Goal: Task Accomplishment & Management: Use online tool/utility

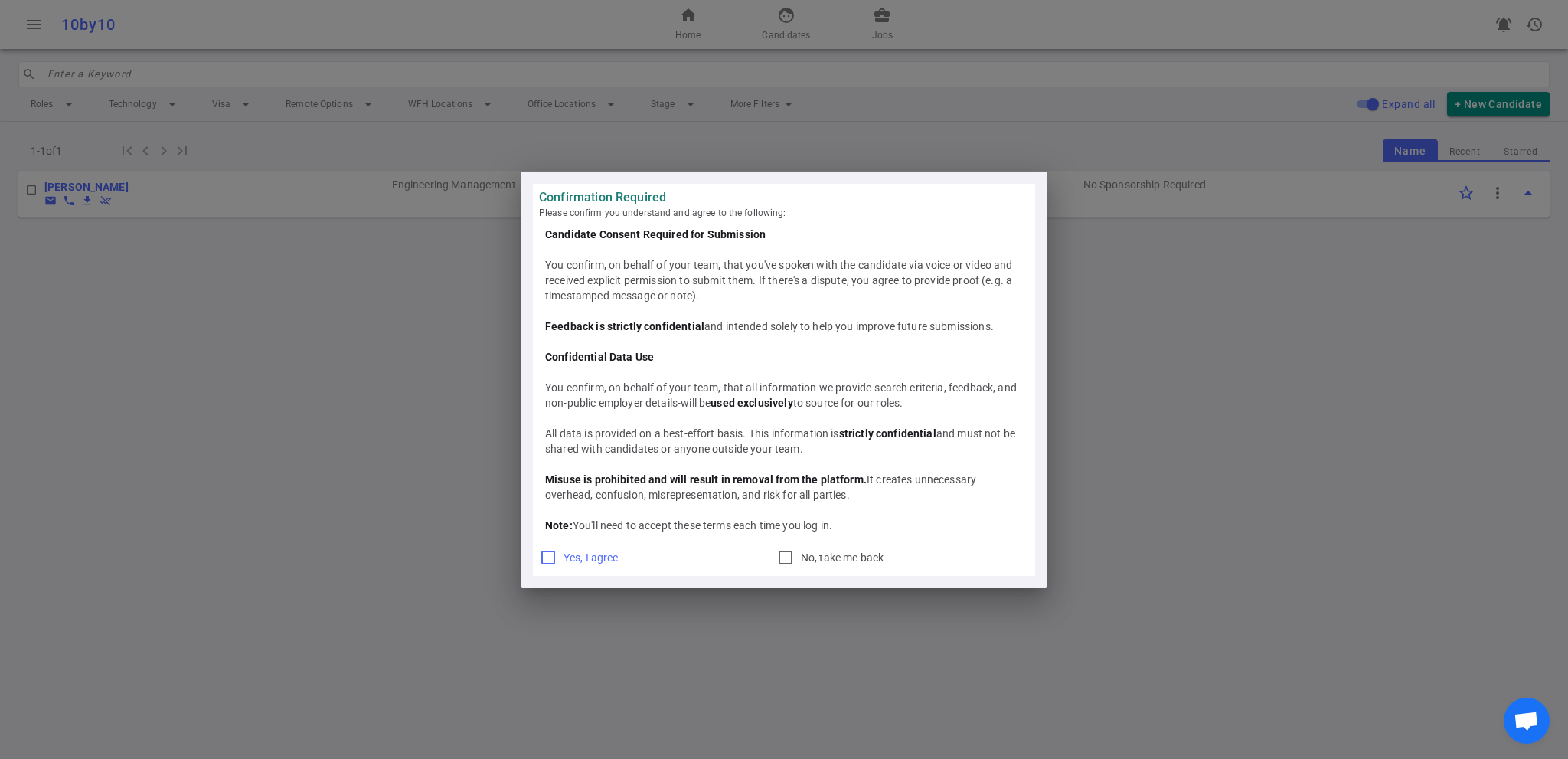
click at [584, 559] on span "Yes, I agree" at bounding box center [591, 557] width 55 height 12
click at [557, 559] on input "Yes, I agree" at bounding box center [548, 557] width 18 height 18
checkbox input "true"
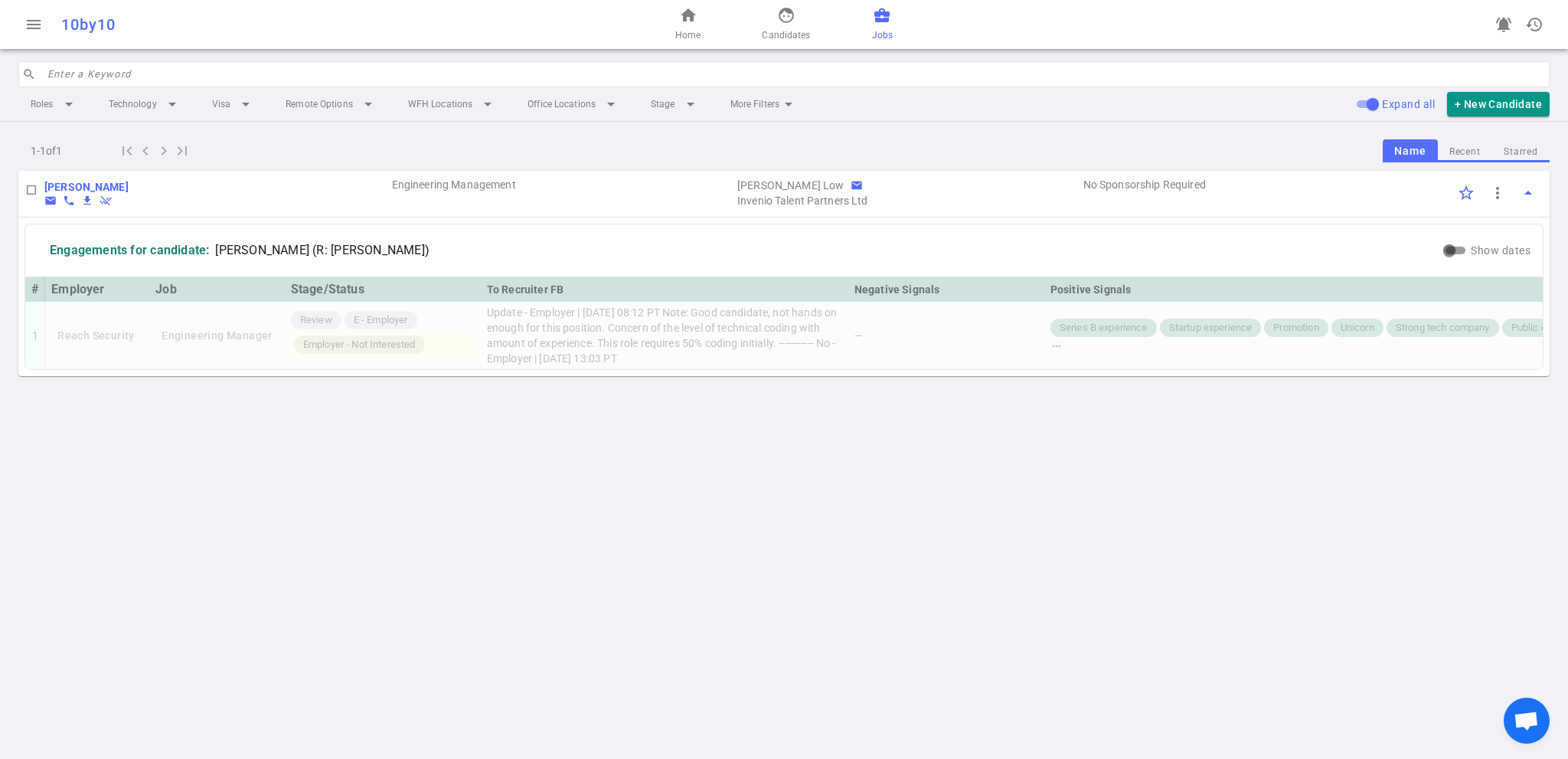
click at [884, 28] on span "Jobs" at bounding box center [882, 35] width 21 height 15
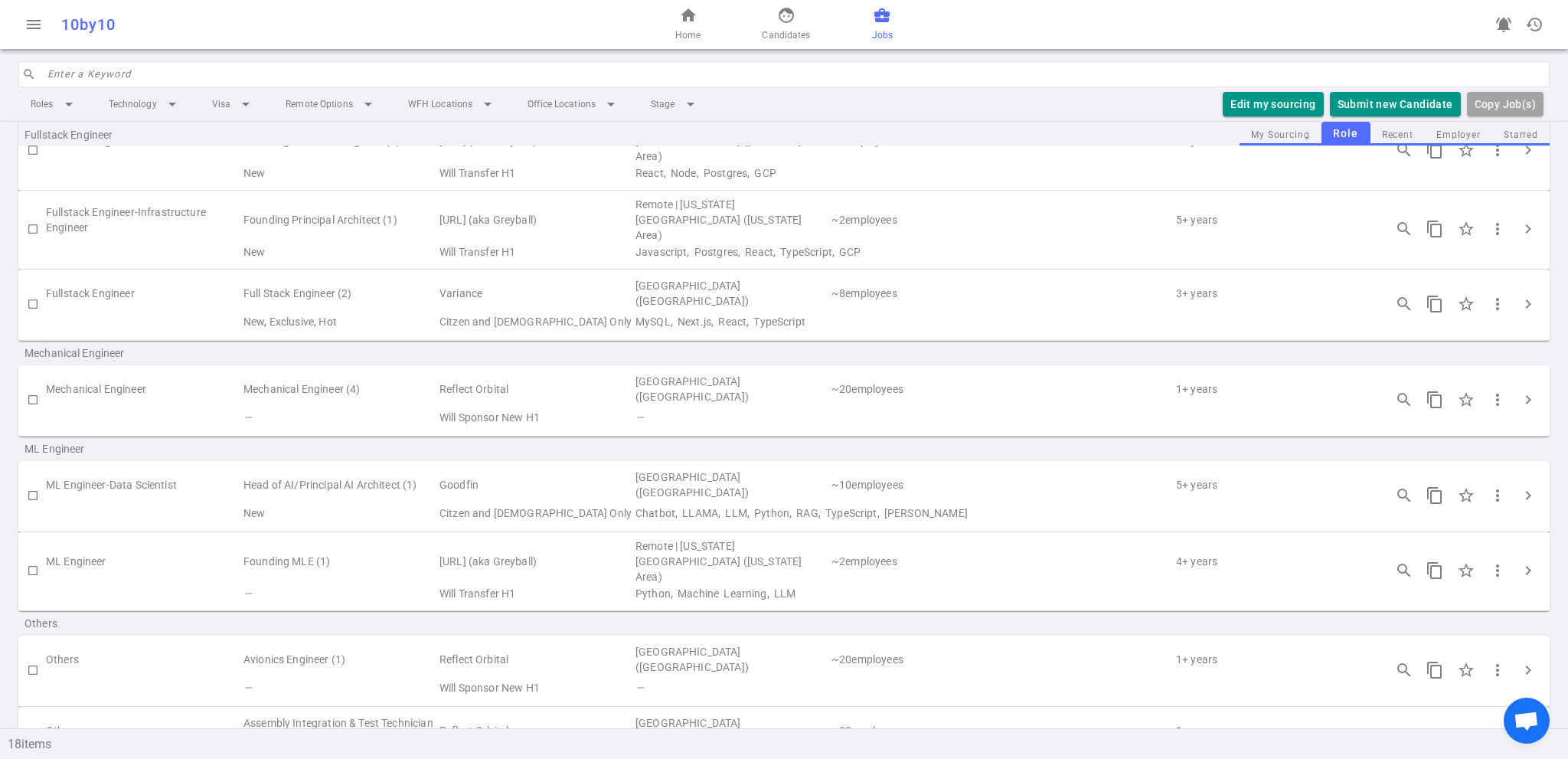
scroll to position [721, 0]
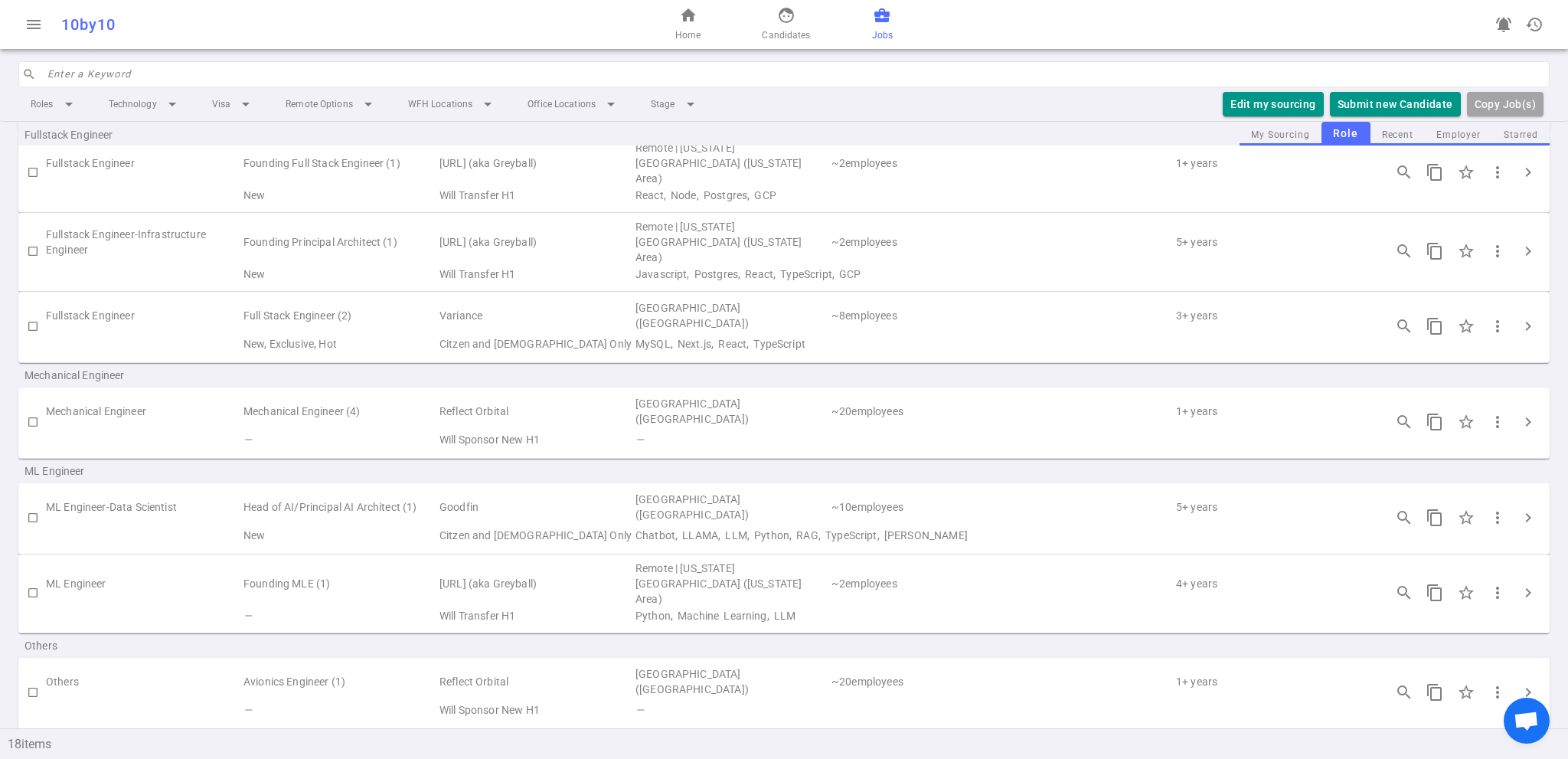
click at [467, 301] on td "Variance" at bounding box center [536, 315] width 196 height 35
click at [1488, 317] on span "more_vert" at bounding box center [1497, 326] width 18 height 18
click at [1528, 283] on div at bounding box center [784, 379] width 1568 height 759
click at [1519, 317] on span "chevron_right" at bounding box center [1527, 326] width 18 height 18
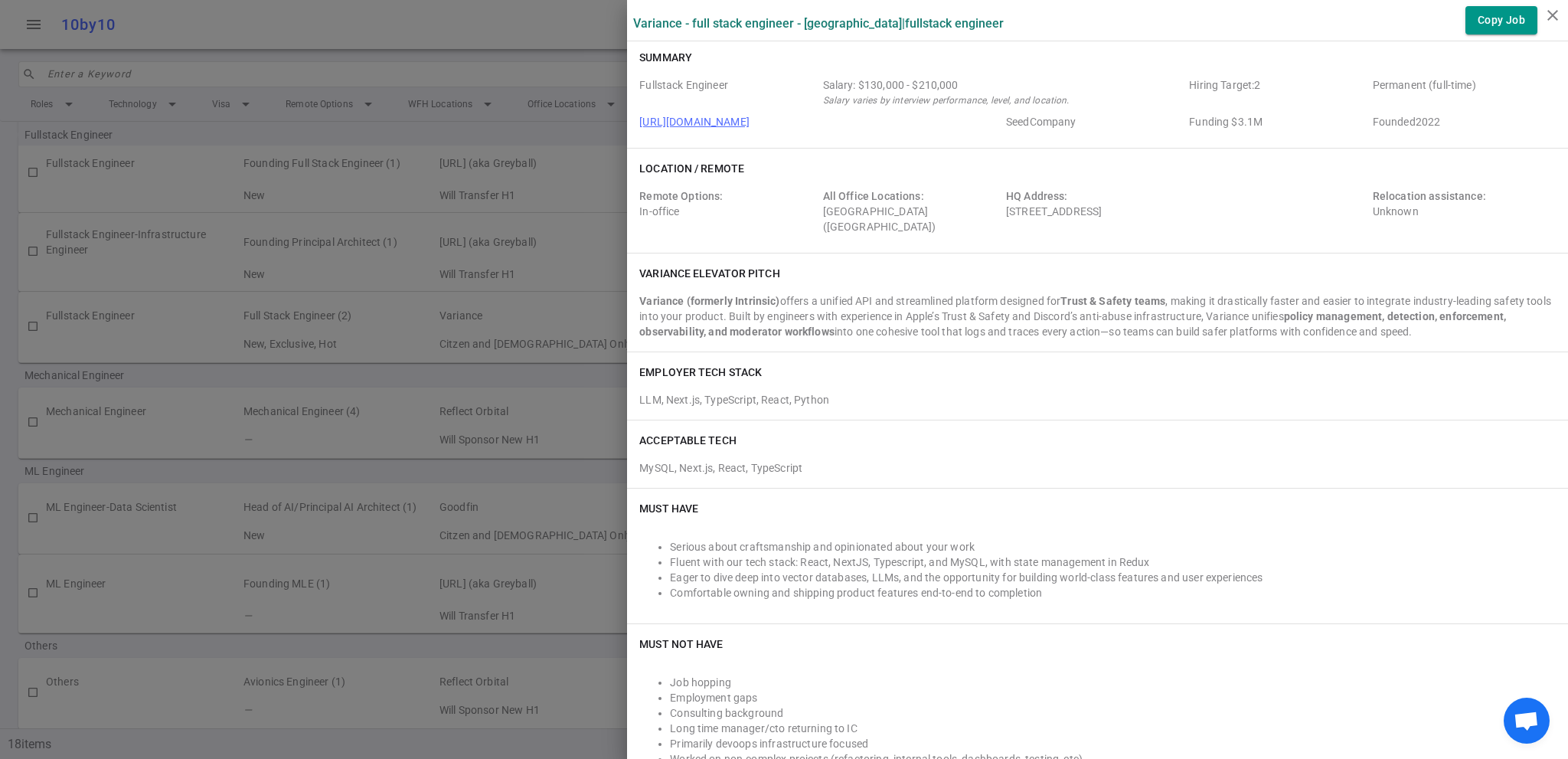
scroll to position [0, 0]
click at [1506, 25] on button "Copy Job" at bounding box center [1502, 20] width 72 height 28
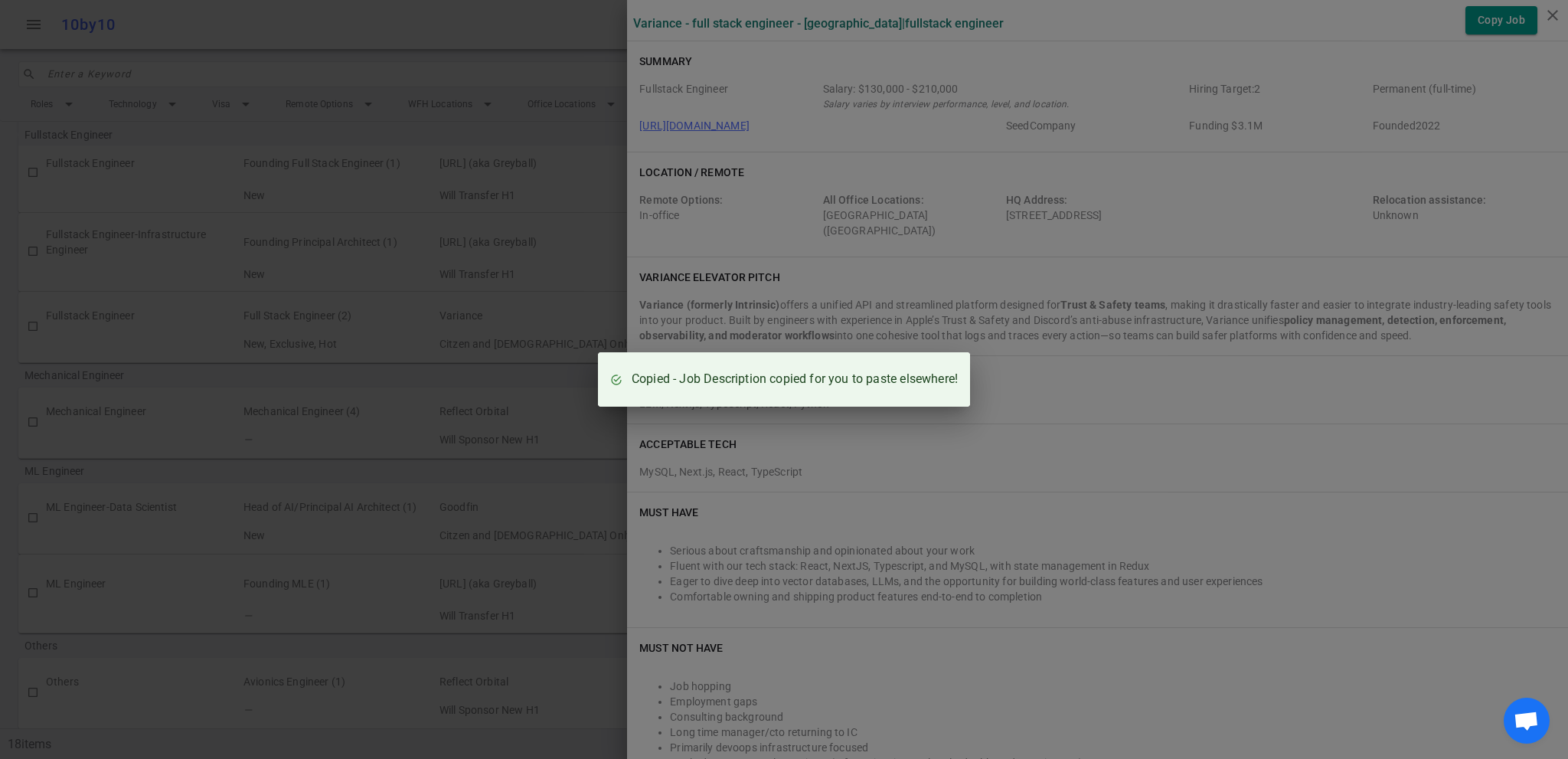
click at [1188, 144] on div "Copied - Job Description copied for you to paste elsewhere!" at bounding box center [784, 379] width 1568 height 759
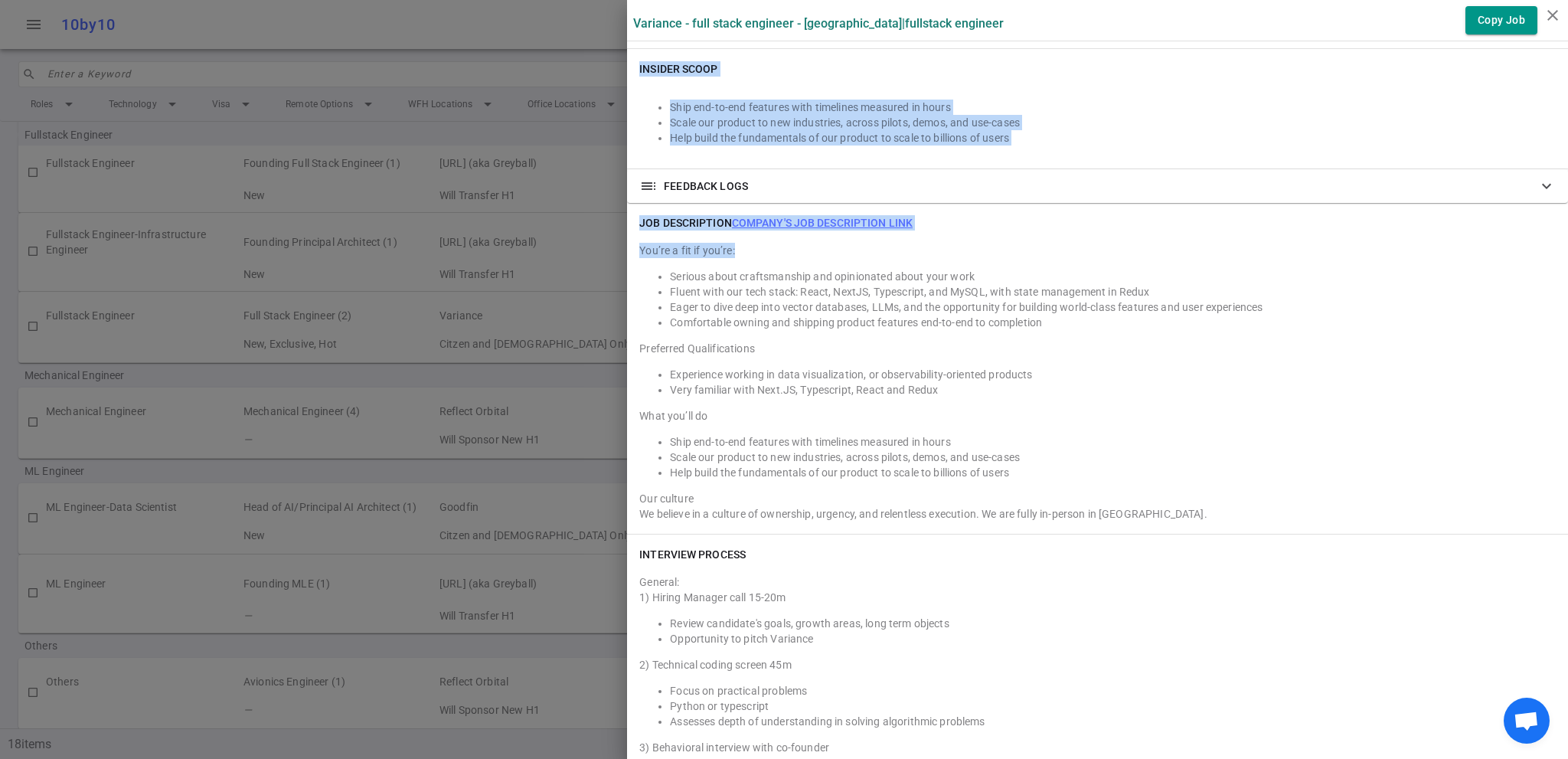
scroll to position [843, 0]
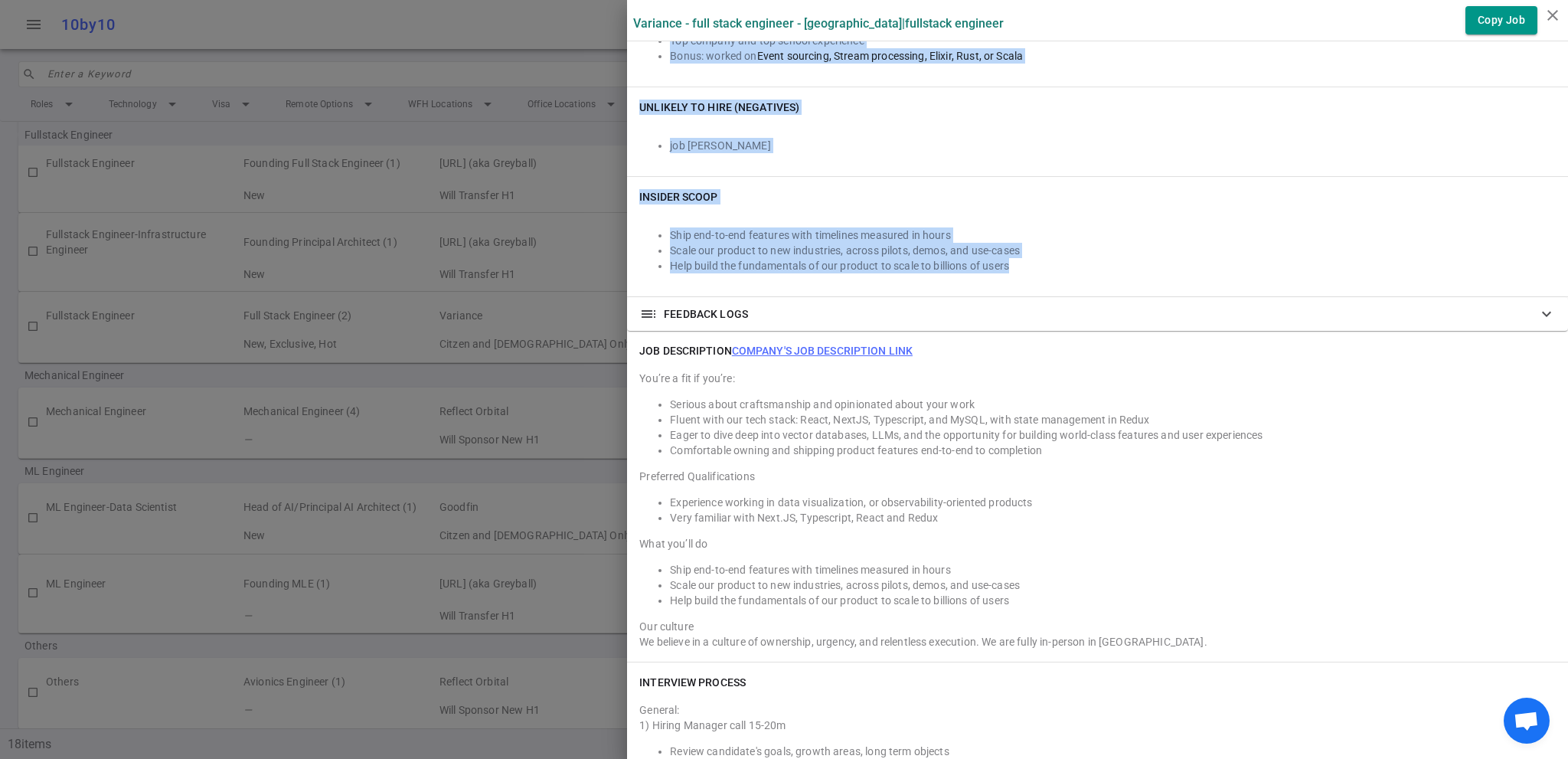
drag, startPoint x: 630, startPoint y: 57, endPoint x: 1092, endPoint y: 275, distance: 510.9
click at [1092, 275] on div "Variance - Full Stack Engineer - [GEOGRAPHIC_DATA] | Fullstack Engineer Copy Jo…" at bounding box center [1097, 333] width 941 height 2353
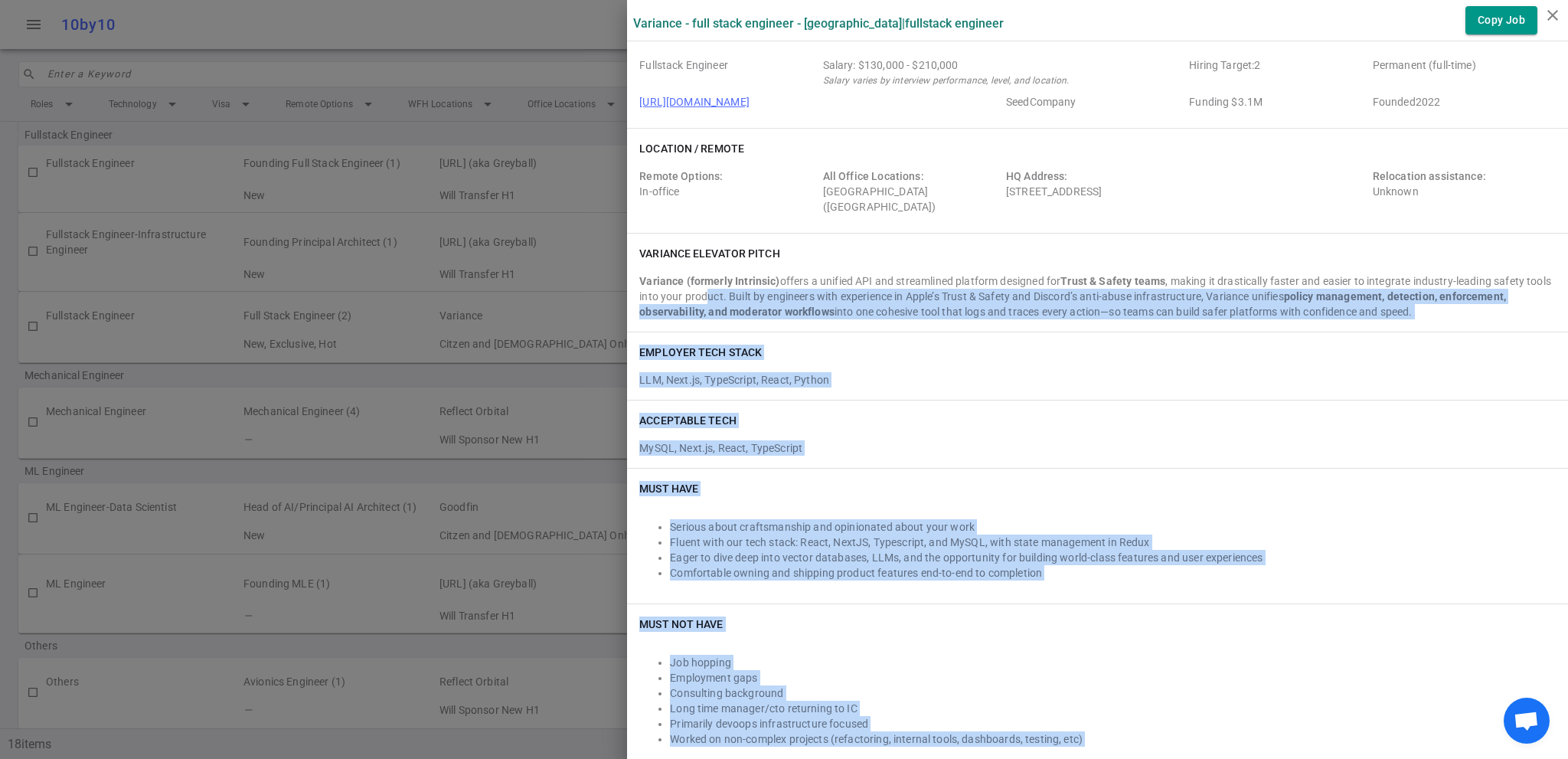
scroll to position [0, 0]
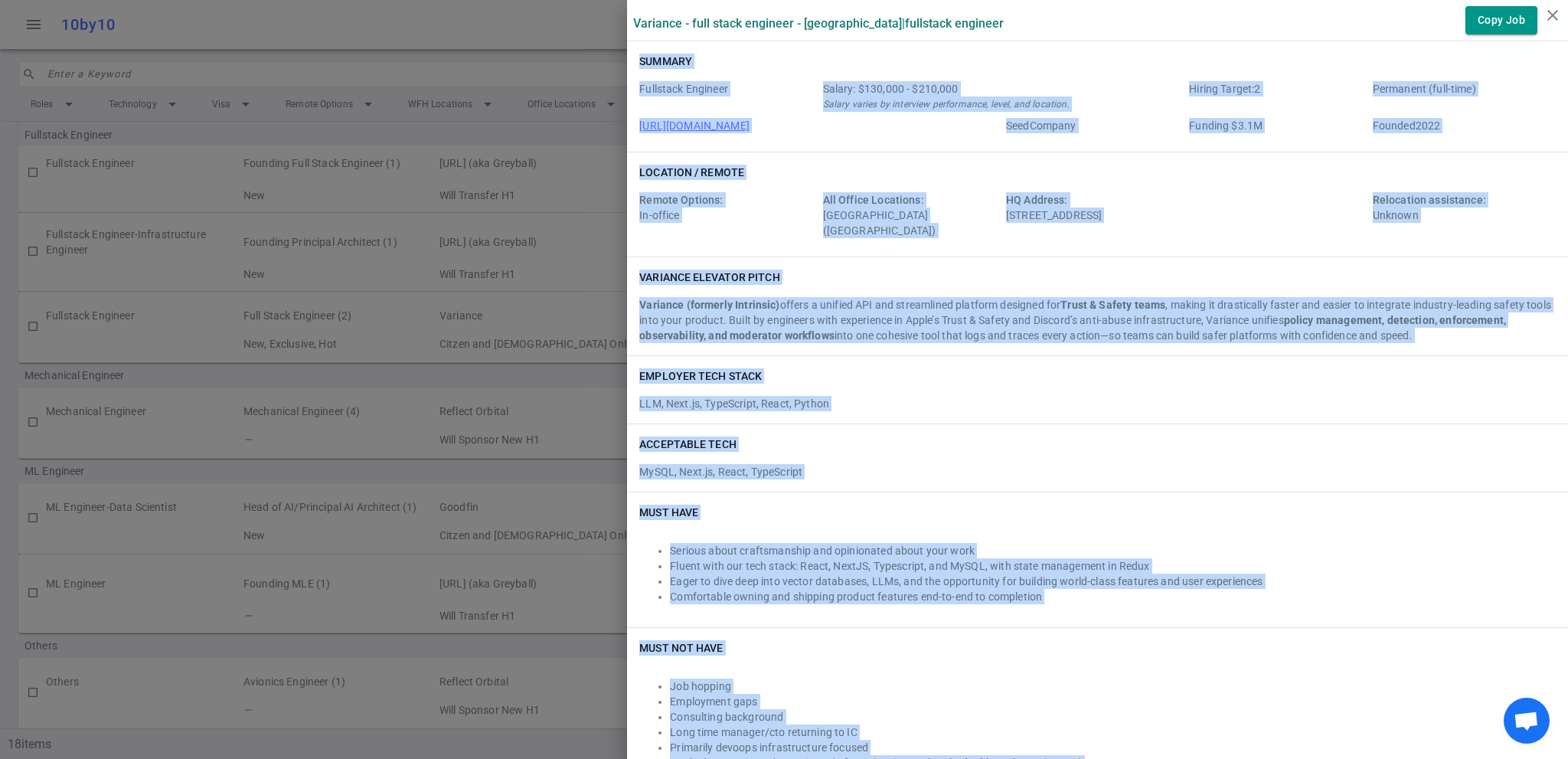
drag, startPoint x: 777, startPoint y: 658, endPoint x: 624, endPoint y: 65, distance: 612.4
copy div "Loremip Dolorsita Consecte Adipis: $400,459 - $477,167 Elitse doeius te incidid…"
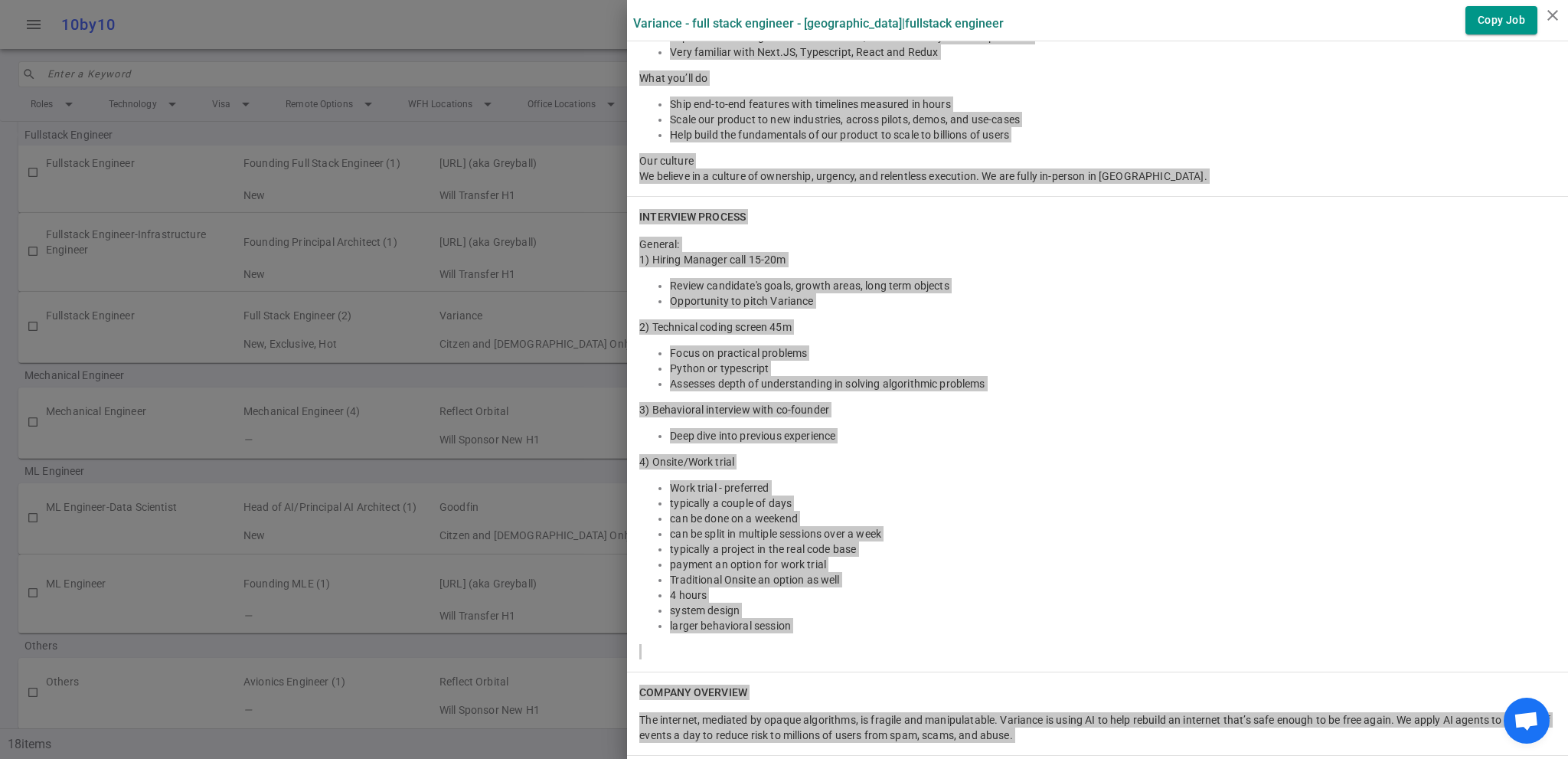
scroll to position [1591, 0]
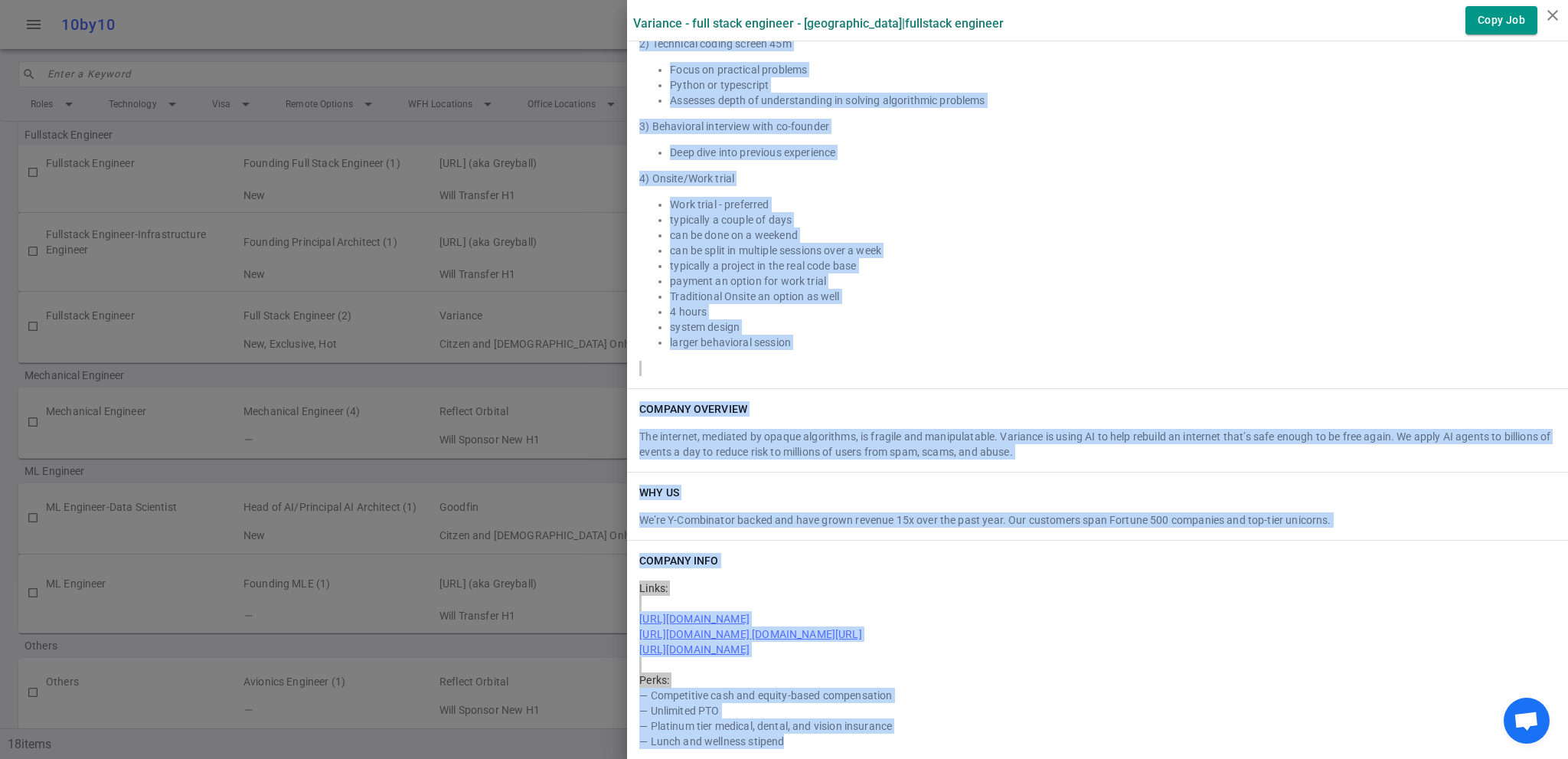
click at [1108, 291] on li "Traditional Onsite an option as well" at bounding box center [1112, 296] width 886 height 15
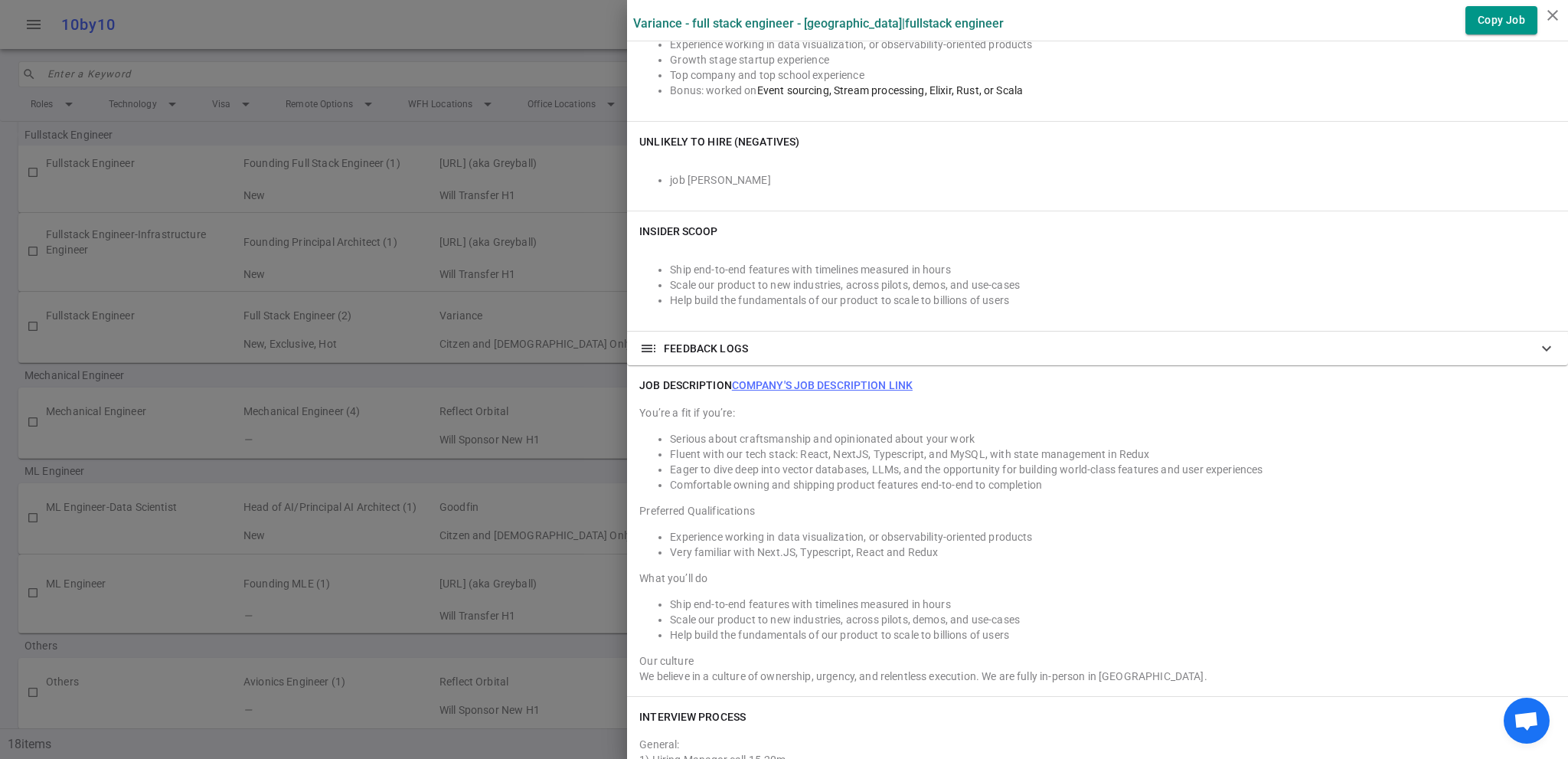
scroll to position [749, 0]
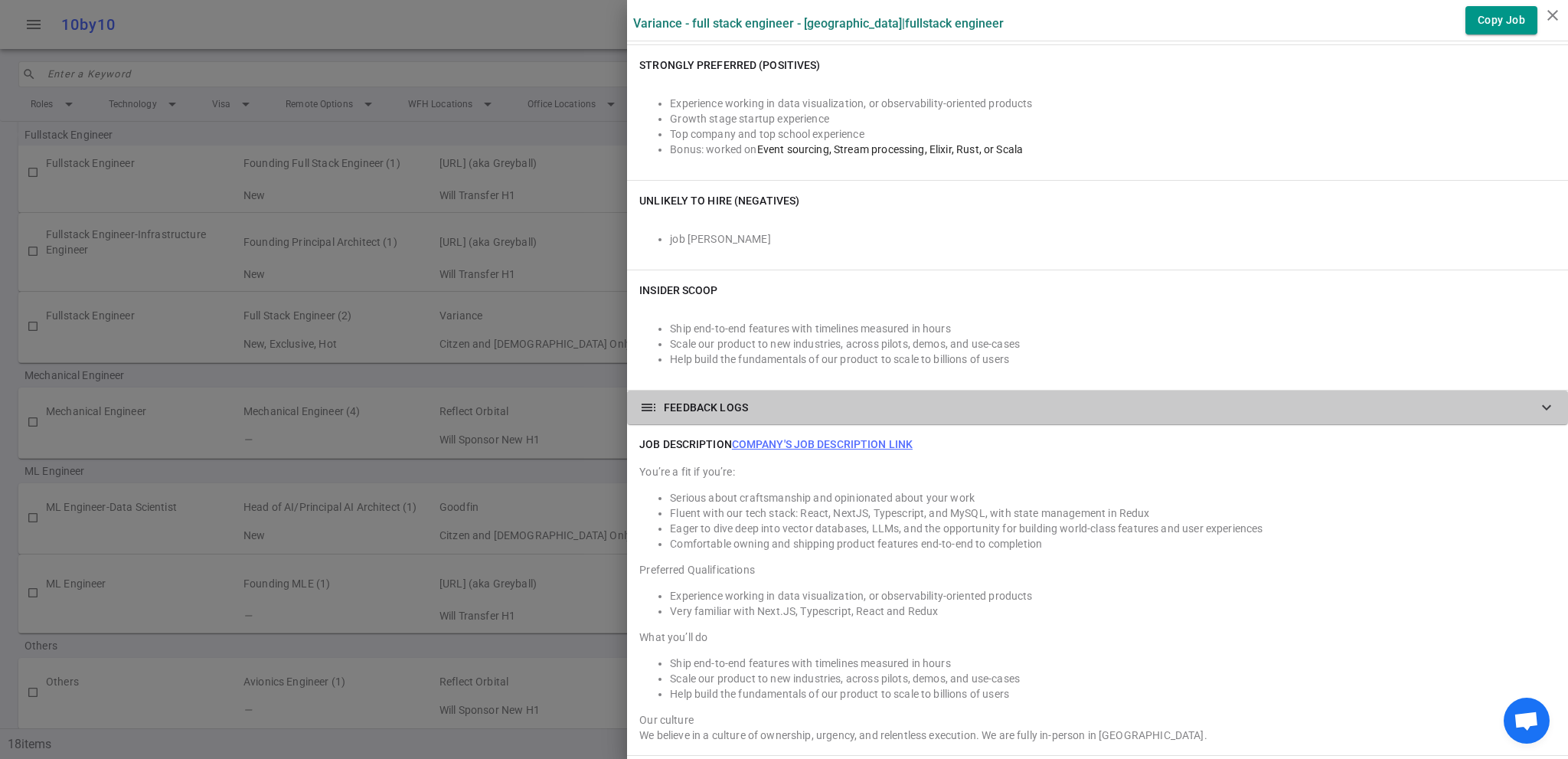
click at [1392, 395] on div "toc FEEDBACK LOGS expand_more" at bounding box center [1097, 407] width 941 height 33
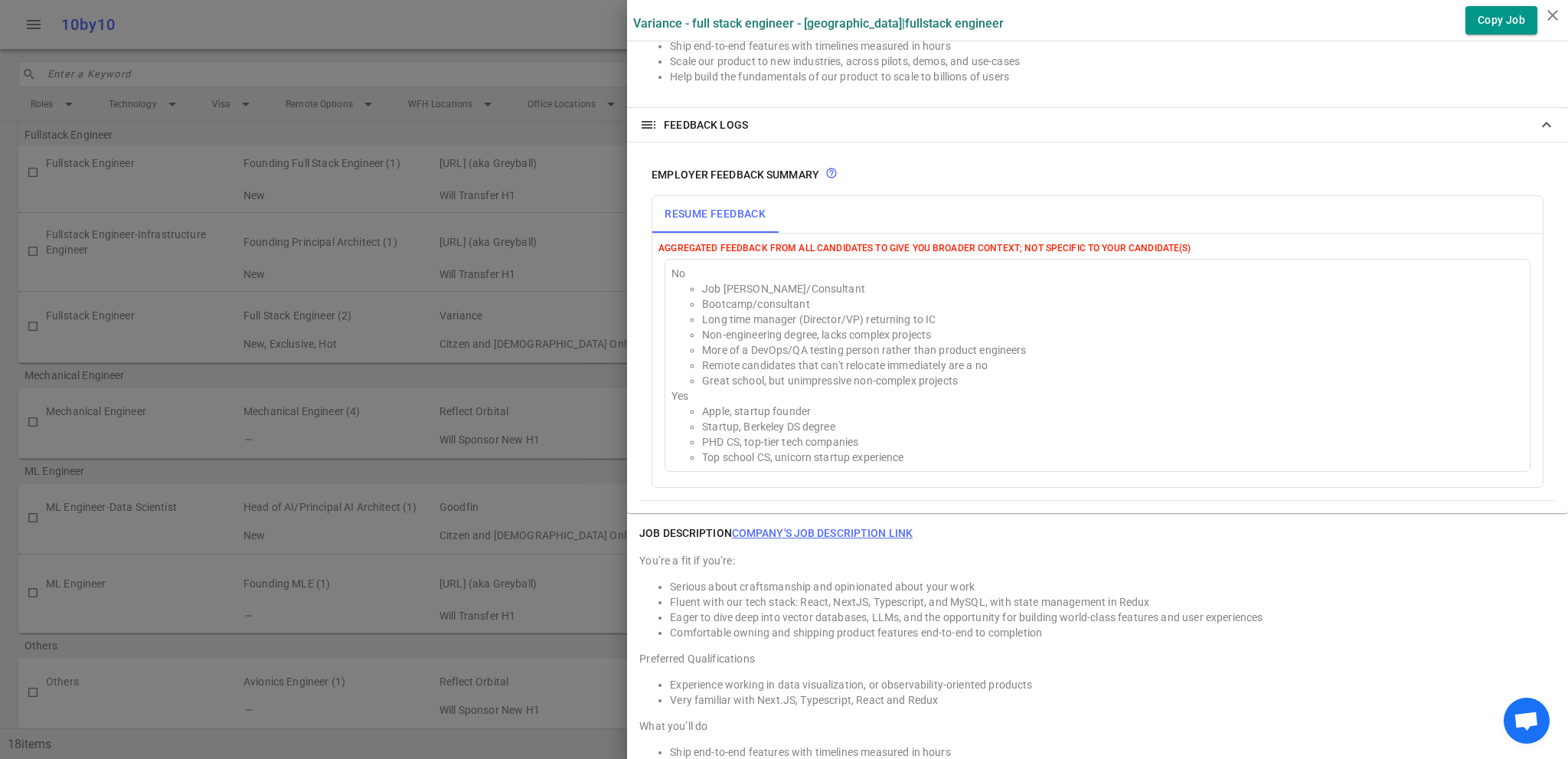
scroll to position [1055, 0]
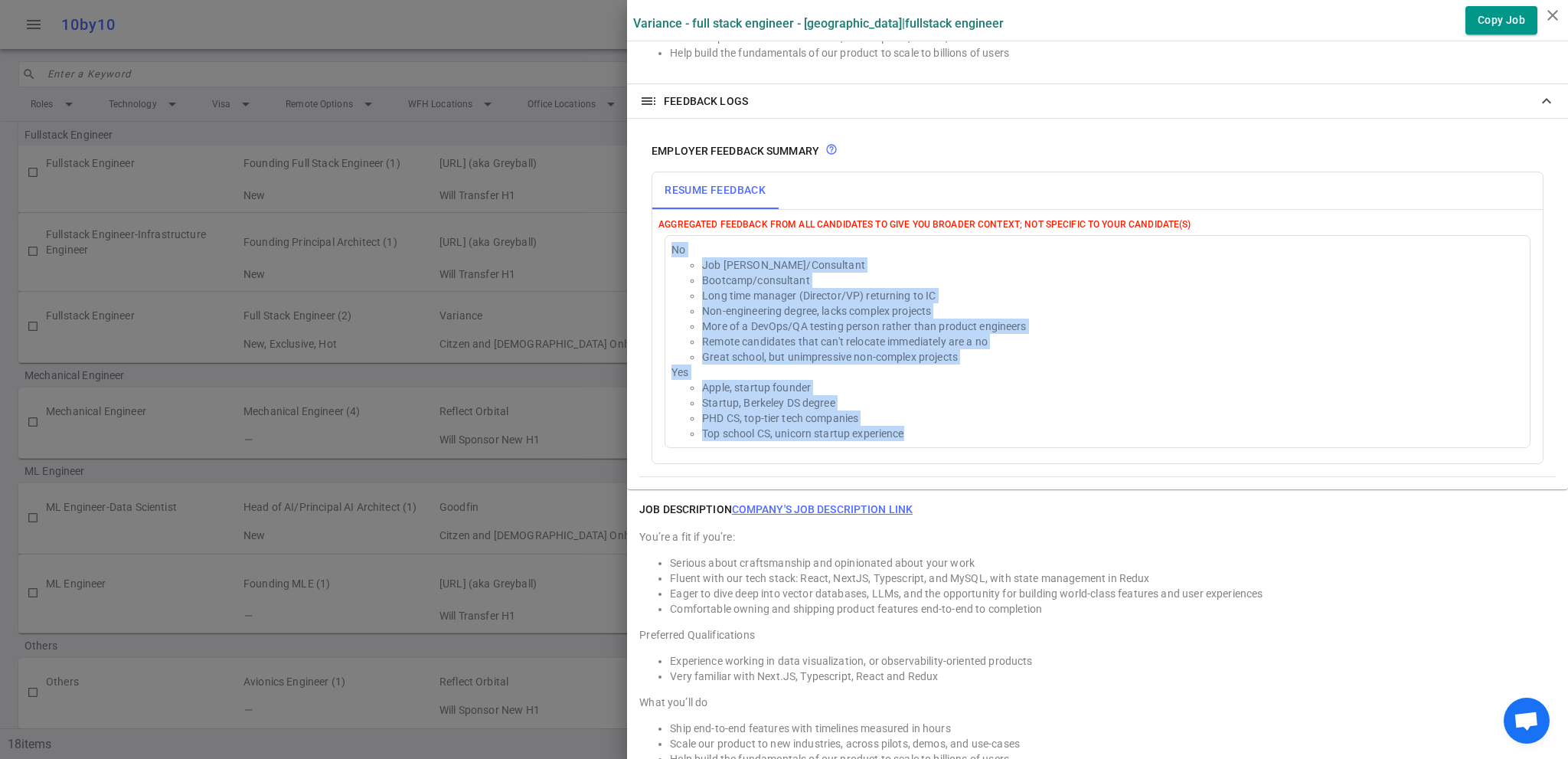
drag, startPoint x: 928, startPoint y: 437, endPoint x: 652, endPoint y: 248, distance: 334.5
click at [658, 248] on div "No Job [PERSON_NAME]/Consultant Bootcamp/consultant Long time manager (Director…" at bounding box center [1097, 341] width 878 height 219
copy div "No Job [PERSON_NAME]/Consultant Bootcamp/consultant Long time manager (Director…"
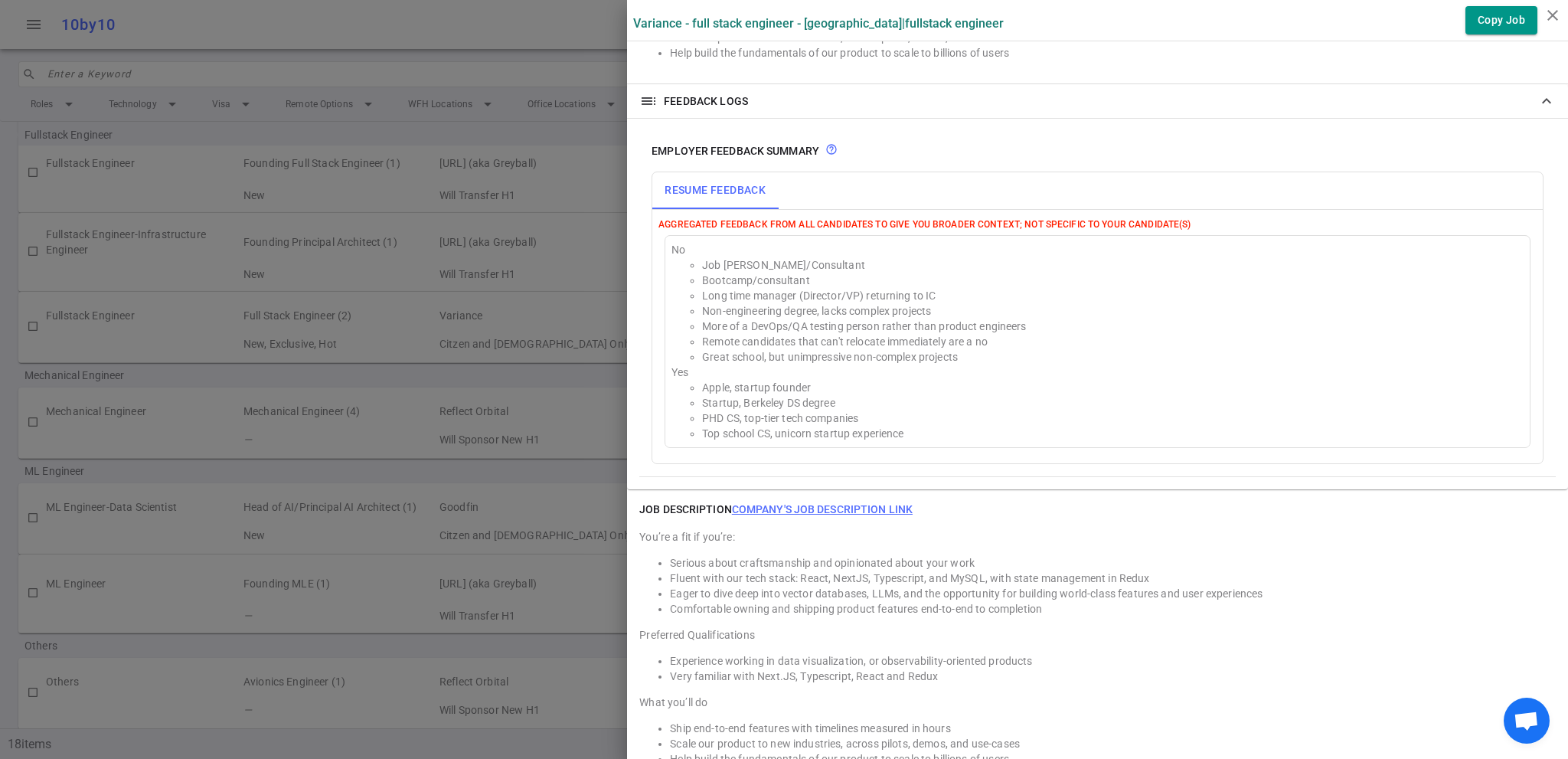
click at [516, 148] on div at bounding box center [784, 379] width 1568 height 759
